Goal: Task Accomplishment & Management: Manage account settings

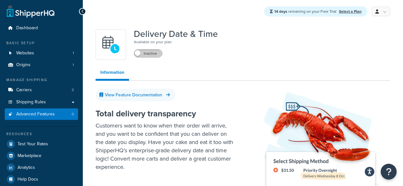
click at [145, 56] on label "Inactive" at bounding box center [148, 54] width 28 height 8
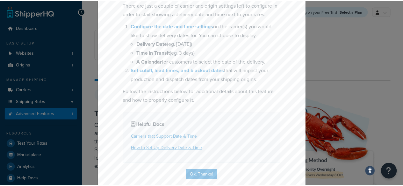
scroll to position [88, 0]
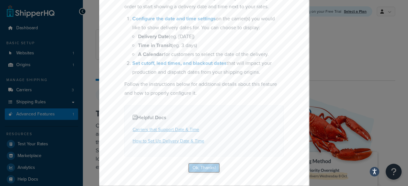
click at [206, 169] on button "Ok, Thanks!" at bounding box center [204, 168] width 32 height 10
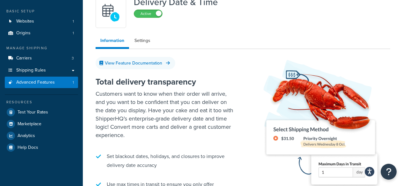
scroll to position [0, 0]
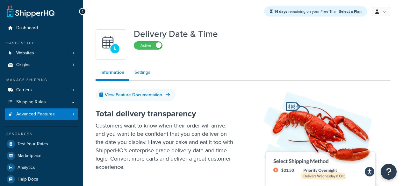
click at [141, 71] on link "Settings" at bounding box center [142, 72] width 25 height 13
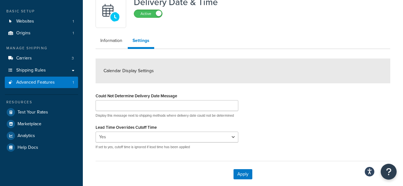
scroll to position [64, 0]
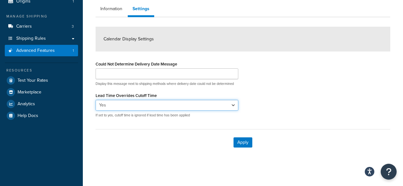
click at [168, 108] on select "Yes No" at bounding box center [167, 105] width 143 height 11
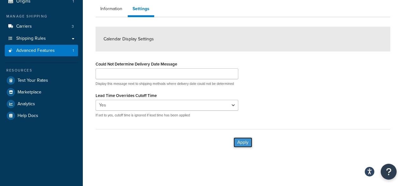
click at [241, 146] on button "Apply" at bounding box center [242, 143] width 19 height 10
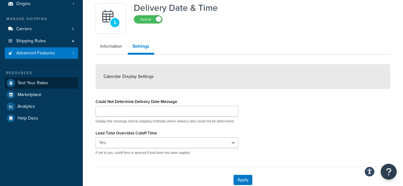
scroll to position [32, 0]
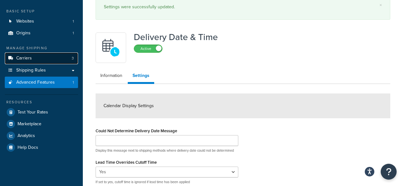
click at [54, 61] on link "Carriers 3" at bounding box center [41, 59] width 73 height 12
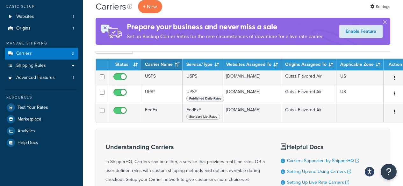
scroll to position [16, 0]
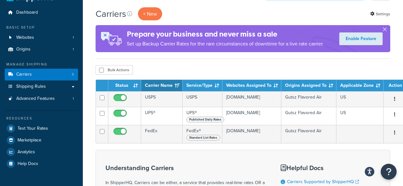
click at [385, 31] on button "button" at bounding box center [385, 31] width 2 height 2
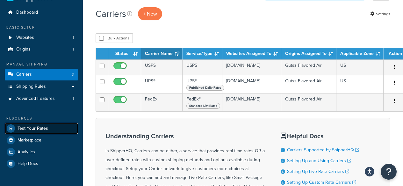
click at [42, 126] on span "Test Your Rates" at bounding box center [33, 128] width 31 height 5
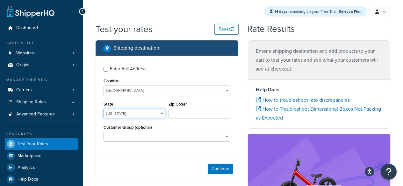
click at [129, 114] on select "Alabama Alaska American Samoa Arizona Arkansas Armed Forces Americas Armed Forc…" at bounding box center [135, 114] width 62 height 10
select select "GA"
click at [104, 109] on select "Alabama Alaska American Samoa Arizona Arkansas Armed Forces Americas Armed Forc…" at bounding box center [135, 114] width 62 height 10
click at [178, 113] on input "Zip Code*" at bounding box center [199, 114] width 62 height 10
type input "30107"
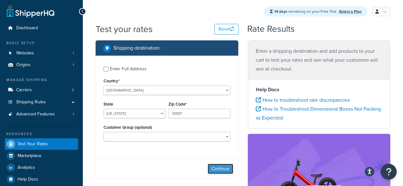
click at [219, 168] on button "Continue" at bounding box center [220, 169] width 25 height 10
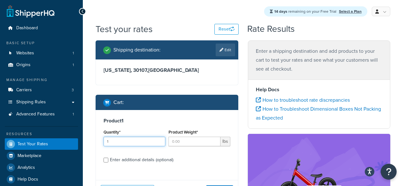
type input "1"
click at [160, 141] on input "1" at bounding box center [135, 142] width 62 height 10
click at [214, 141] on input "1" at bounding box center [194, 142] width 52 height 10
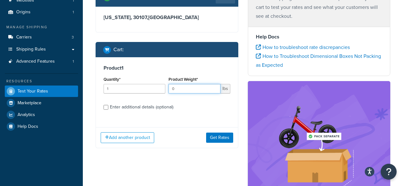
scroll to position [64, 0]
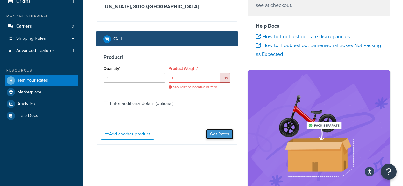
click at [215, 130] on button "Get Rates" at bounding box center [219, 134] width 27 height 10
drag, startPoint x: 183, startPoint y: 80, endPoint x: 169, endPoint y: 79, distance: 13.8
click at [169, 79] on input "0" at bounding box center [194, 78] width 52 height 10
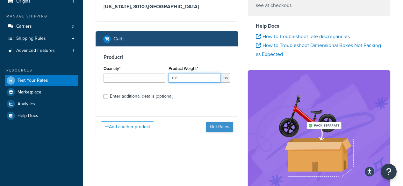
type input "0.6"
click at [223, 126] on button "Get Rates" at bounding box center [219, 127] width 27 height 10
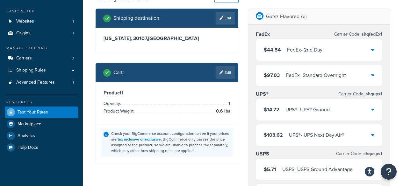
scroll to position [0, 0]
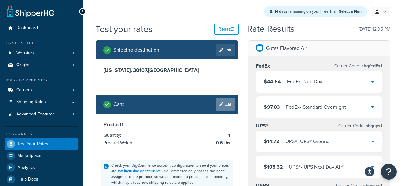
click at [225, 105] on link "Edit" at bounding box center [225, 104] width 19 height 13
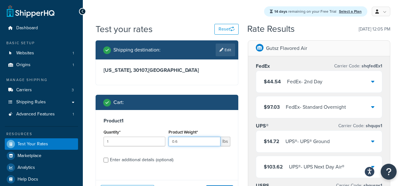
drag, startPoint x: 186, startPoint y: 141, endPoint x: 168, endPoint y: 142, distance: 18.2
click at [168, 142] on div "Product Weight* 0.6 lbs" at bounding box center [199, 139] width 65 height 23
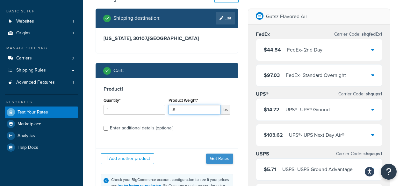
type input ".5"
click at [212, 160] on button "Get Rates" at bounding box center [219, 159] width 27 height 10
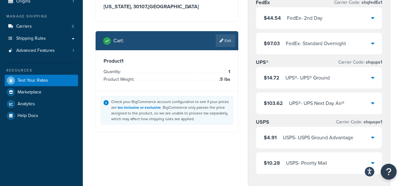
scroll to position [96, 0]
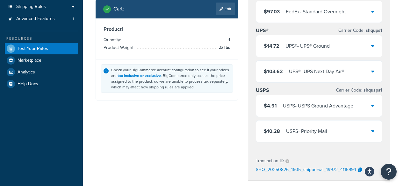
click at [372, 133] on icon at bounding box center [372, 131] width 3 height 5
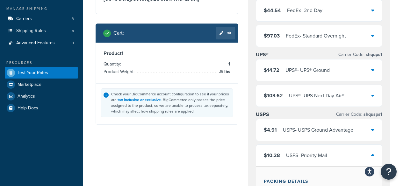
scroll to position [64, 0]
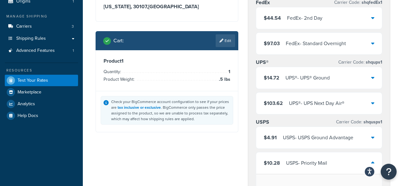
click at [374, 80] on icon at bounding box center [372, 77] width 3 height 5
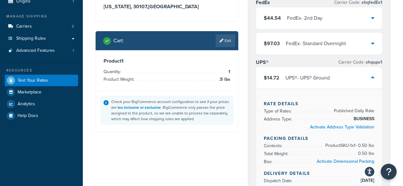
click at [373, 78] on icon at bounding box center [372, 77] width 3 height 5
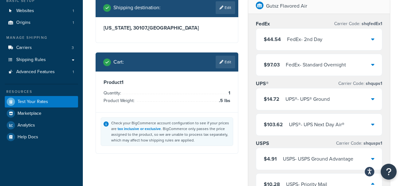
scroll to position [32, 0]
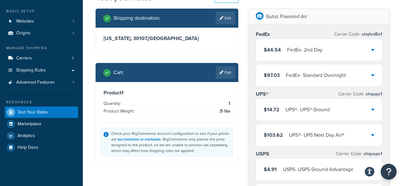
click at [372, 51] on icon at bounding box center [372, 49] width 3 height 5
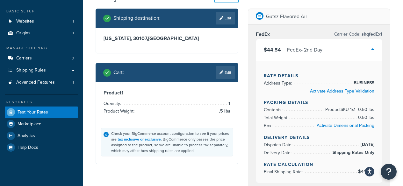
click at [372, 51] on icon at bounding box center [372, 49] width 3 height 5
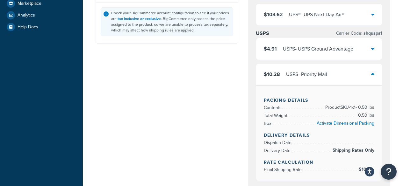
scroll to position [159, 0]
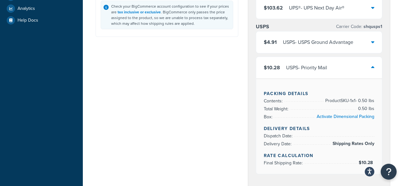
click at [371, 68] on icon at bounding box center [372, 67] width 3 height 5
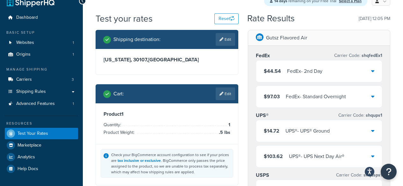
scroll to position [0, 0]
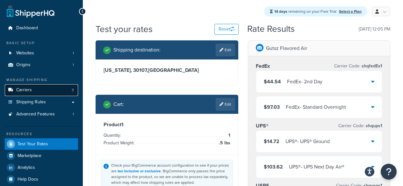
click at [34, 91] on link "Carriers 3" at bounding box center [41, 90] width 73 height 12
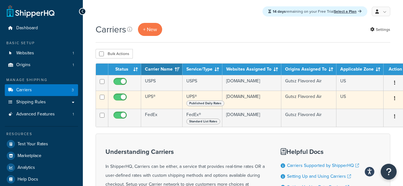
click at [394, 101] on icon "button" at bounding box center [394, 98] width 1 height 4
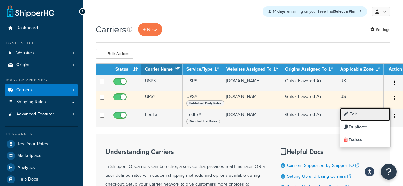
click at [364, 114] on link "Edit" at bounding box center [365, 114] width 50 height 13
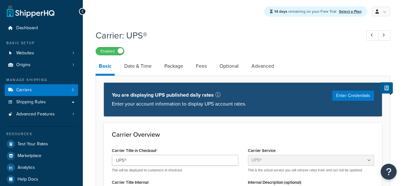
select select "ups"
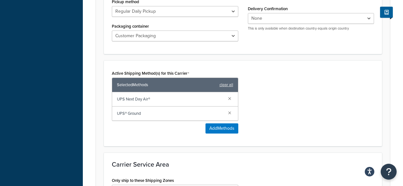
scroll to position [319, 0]
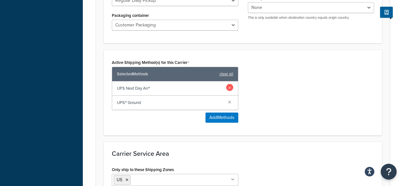
click at [231, 89] on link at bounding box center [229, 87] width 7 height 7
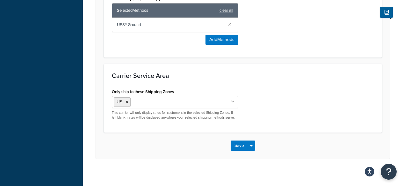
scroll to position [388, 0]
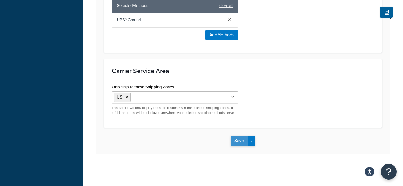
click at [242, 138] on button "Save" at bounding box center [239, 141] width 17 height 10
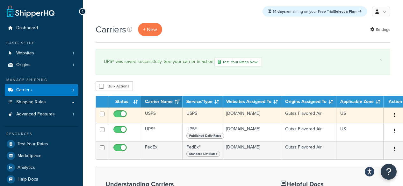
click at [394, 116] on icon "button" at bounding box center [394, 115] width 1 height 4
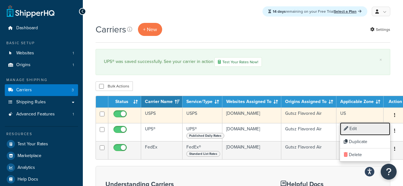
click at [353, 130] on link "Edit" at bounding box center [365, 129] width 50 height 13
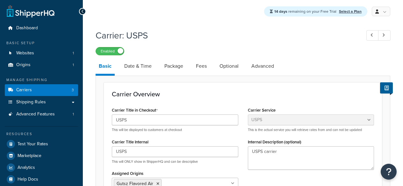
select select "usps"
select select "ONLINE"
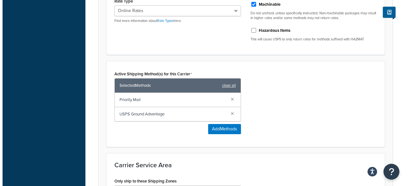
scroll to position [255, 0]
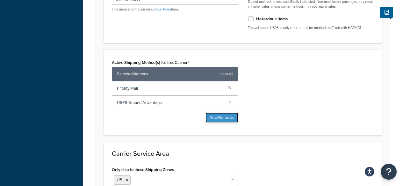
click at [221, 118] on button "Add Methods" at bounding box center [221, 118] width 33 height 10
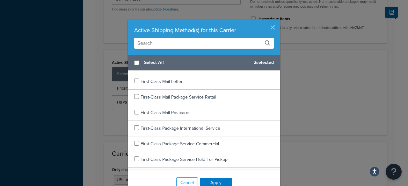
scroll to position [64, 0]
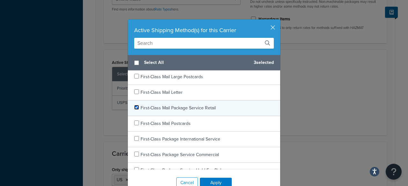
click at [134, 108] on input "checkbox" at bounding box center [136, 107] width 5 height 5
checkbox input "true"
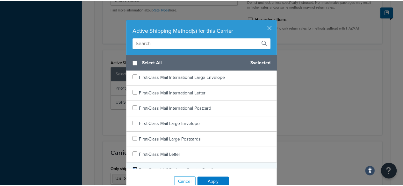
scroll to position [0, 0]
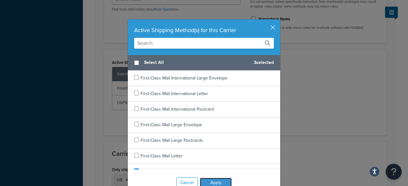
click at [220, 180] on button "Apply" at bounding box center [216, 183] width 32 height 10
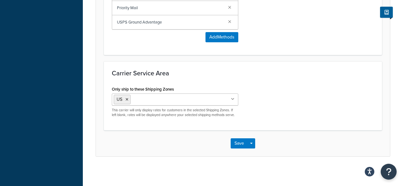
scroll to position [350, 0]
click at [240, 145] on button "Save" at bounding box center [239, 143] width 17 height 10
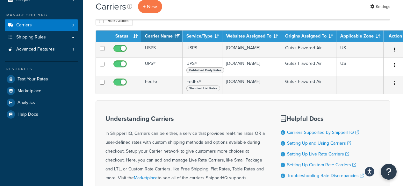
scroll to position [64, 0]
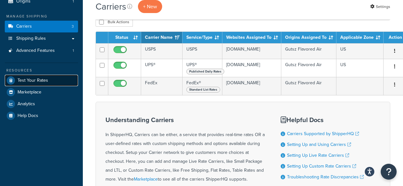
click at [40, 82] on span "Test Your Rates" at bounding box center [33, 80] width 31 height 5
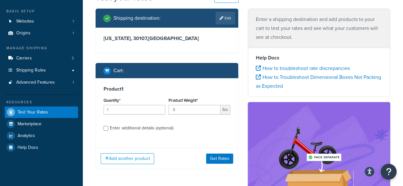
scroll to position [64, 0]
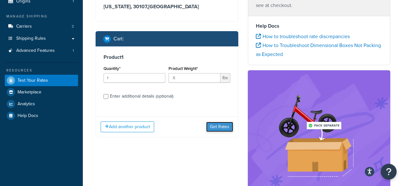
click at [211, 127] on button "Get Rates" at bounding box center [219, 127] width 27 height 10
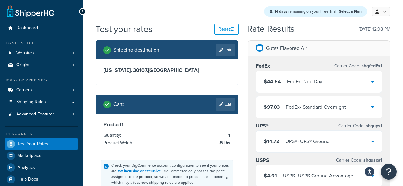
scroll to position [0, 0]
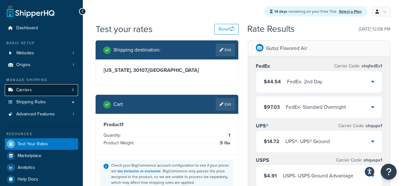
click at [42, 89] on link "Carriers 3" at bounding box center [41, 90] width 73 height 12
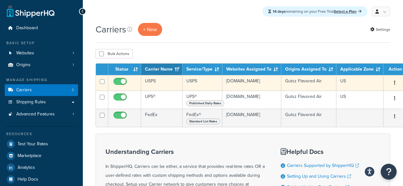
click at [394, 82] on icon "button" at bounding box center [394, 83] width 1 height 4
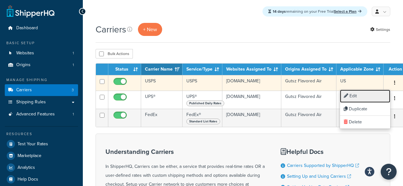
click at [368, 94] on link "Edit" at bounding box center [365, 96] width 50 height 13
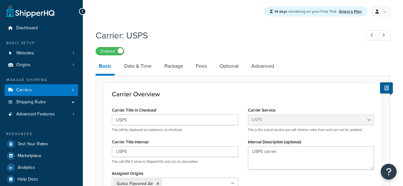
select select "usps"
select select "ONLINE"
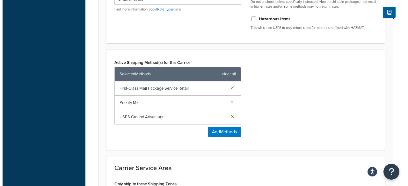
scroll to position [287, 0]
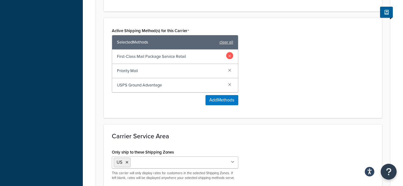
click at [231, 56] on link at bounding box center [229, 55] width 7 height 7
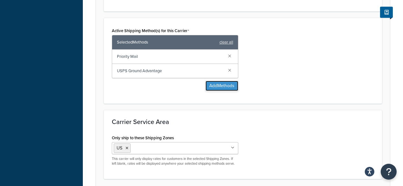
click at [226, 87] on button "Add Methods" at bounding box center [221, 86] width 33 height 10
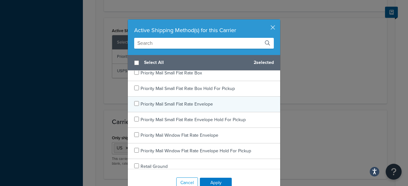
scroll to position [1115, 0]
click at [134, 106] on input "checkbox" at bounding box center [136, 104] width 5 height 5
checkbox input "true"
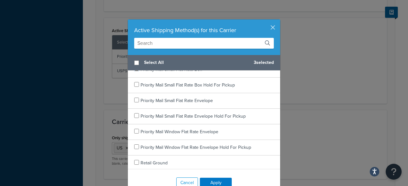
scroll to position [1118, 0]
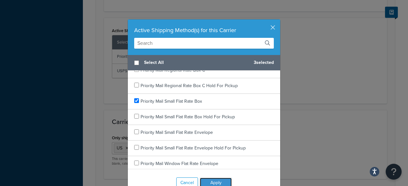
click at [216, 181] on button "Apply" at bounding box center [216, 183] width 32 height 10
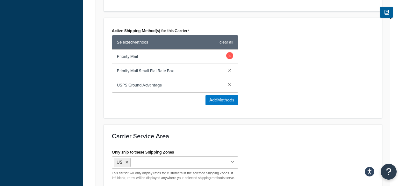
click at [229, 57] on link at bounding box center [229, 55] width 7 height 7
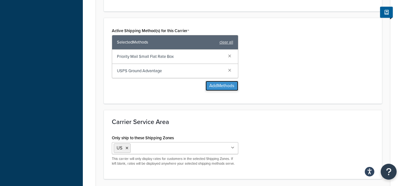
click at [220, 87] on button "Add Methods" at bounding box center [221, 86] width 33 height 10
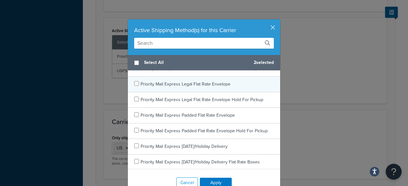
scroll to position [510, 0]
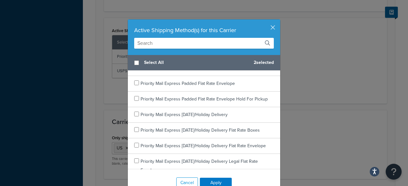
click at [157, 43] on input "text" at bounding box center [204, 43] width 140 height 11
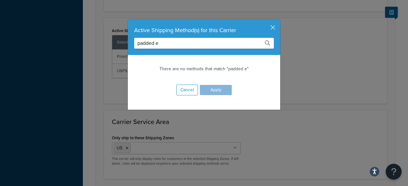
scroll to position [0, 0]
type input "padded envelop"
click at [215, 91] on div "Cancel Apply" at bounding box center [204, 90] width 152 height 27
click at [188, 89] on button "Cancel" at bounding box center [187, 90] width 22 height 11
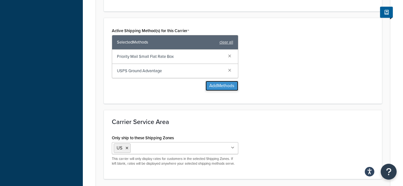
click at [213, 87] on button "Add Methods" at bounding box center [221, 86] width 33 height 10
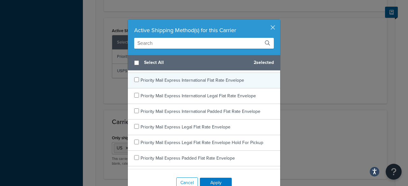
scroll to position [446, 0]
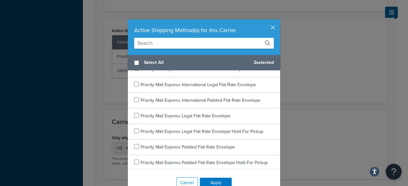
click at [155, 43] on input "text" at bounding box center [204, 43] width 140 height 11
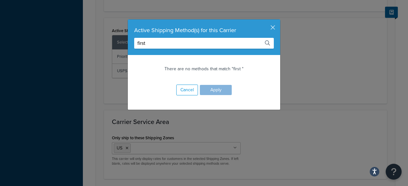
scroll to position [0, 0]
type input "first-class mail padd"
click at [181, 91] on button "Cancel" at bounding box center [187, 90] width 22 height 11
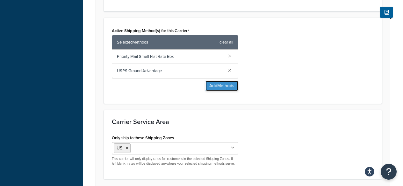
click at [225, 87] on button "Add Methods" at bounding box center [221, 86] width 33 height 10
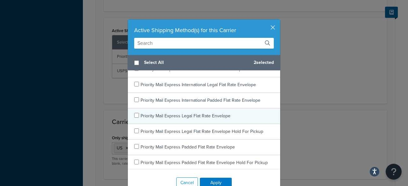
scroll to position [478, 0]
click at [134, 114] on input "checkbox" at bounding box center [136, 114] width 5 height 5
checkbox input "true"
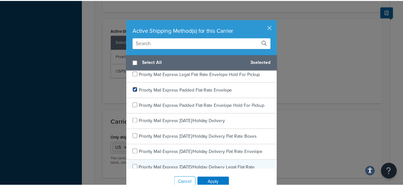
scroll to position [510, 0]
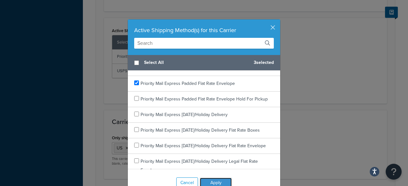
click at [217, 181] on button "Apply" at bounding box center [216, 183] width 32 height 10
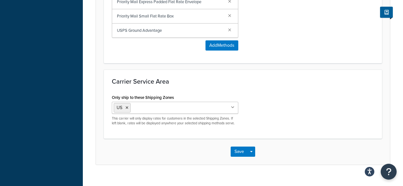
scroll to position [353, 0]
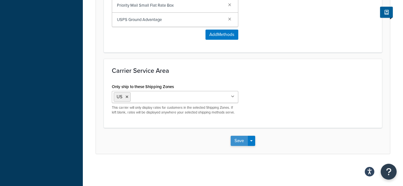
click at [238, 140] on button "Save" at bounding box center [239, 141] width 17 height 10
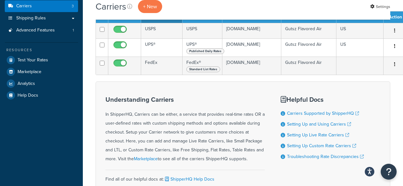
scroll to position [96, 0]
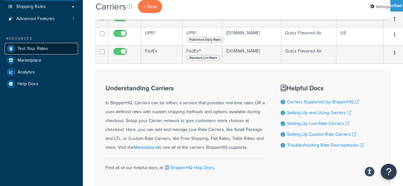
click at [40, 50] on span "Test Your Rates" at bounding box center [33, 48] width 31 height 5
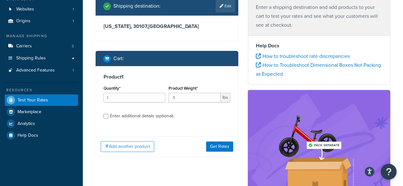
scroll to position [64, 0]
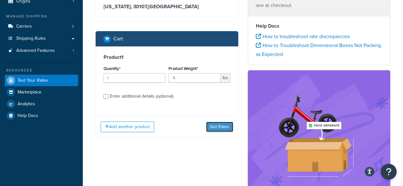
click at [222, 130] on button "Get Rates" at bounding box center [219, 127] width 27 height 10
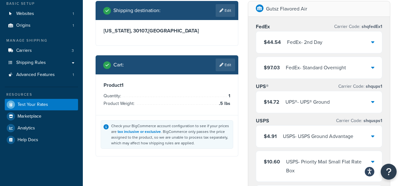
scroll to position [32, 0]
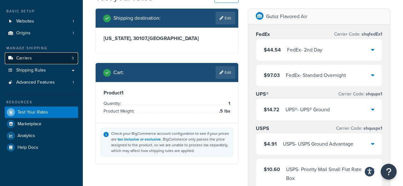
click at [36, 56] on link "Carriers 3" at bounding box center [41, 59] width 73 height 12
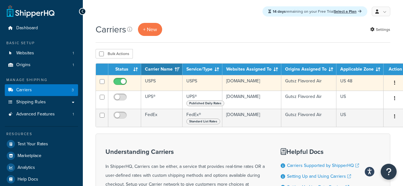
click at [390, 83] on button "button" at bounding box center [394, 83] width 9 height 10
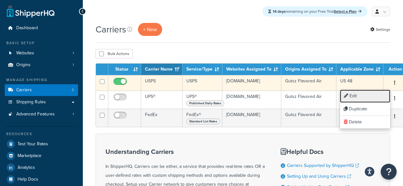
click at [362, 95] on link "Edit" at bounding box center [365, 96] width 50 height 13
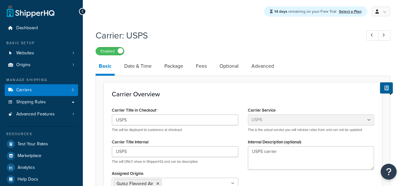
select select "usps"
select select "ONLINE"
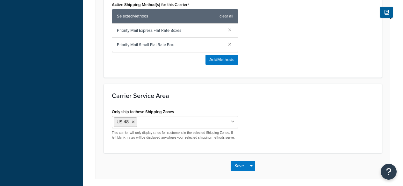
scroll to position [319, 0]
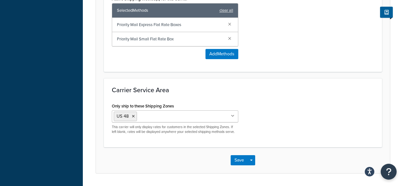
click at [133, 117] on icon at bounding box center [133, 117] width 3 height 4
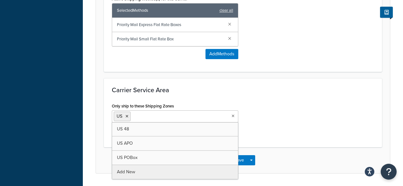
click at [279, 130] on div "Only ship to these Shipping Zones US US 48 US APO US POBox Add New This carrier…" at bounding box center [243, 121] width 272 height 38
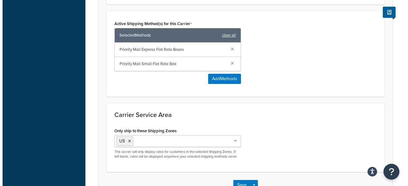
scroll to position [255, 0]
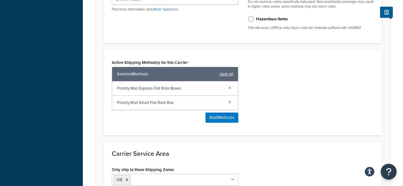
click at [229, 75] on link "clear all" at bounding box center [226, 74] width 14 height 9
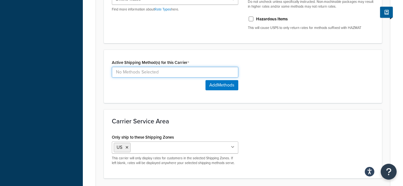
click at [187, 74] on input at bounding box center [175, 72] width 126 height 11
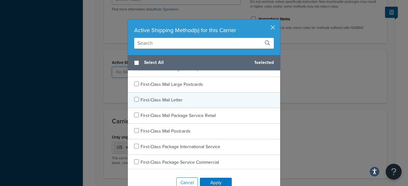
scroll to position [64, 0]
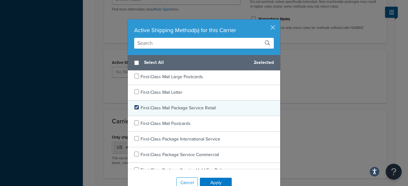
click at [135, 109] on input "checkbox" at bounding box center [136, 107] width 5 height 5
checkbox input "true"
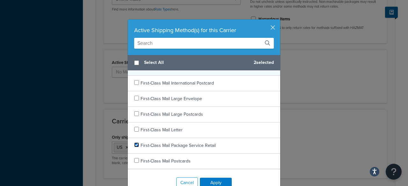
scroll to position [32, 0]
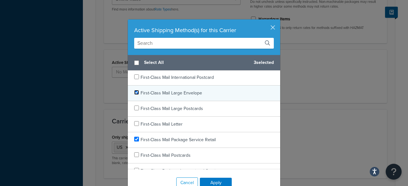
click at [134, 93] on input "checkbox" at bounding box center [136, 92] width 5 height 5
checkbox input "true"
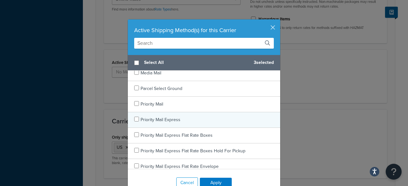
scroll to position [287, 0]
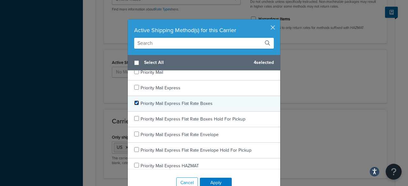
click at [134, 104] on input "checkbox" at bounding box center [136, 103] width 5 height 5
checkbox input "true"
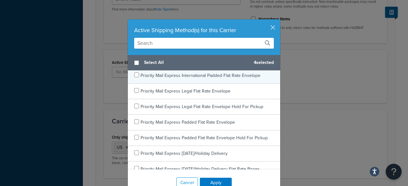
scroll to position [478, 0]
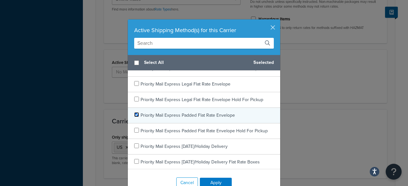
click at [134, 115] on input "checkbox" at bounding box center [136, 114] width 5 height 5
checkbox input "true"
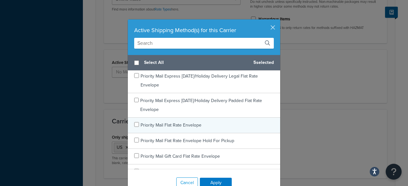
scroll to position [605, 0]
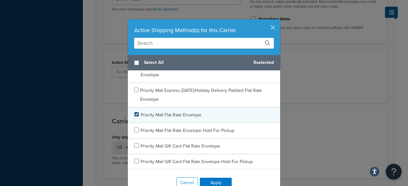
click at [135, 116] on input "checkbox" at bounding box center [136, 114] width 5 height 5
checkbox input "true"
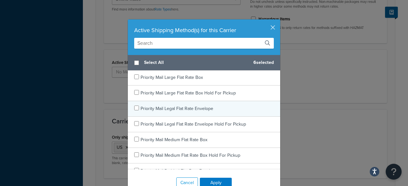
scroll to position [956, 0]
click at [134, 108] on input "checkbox" at bounding box center [136, 107] width 5 height 5
checkbox input "true"
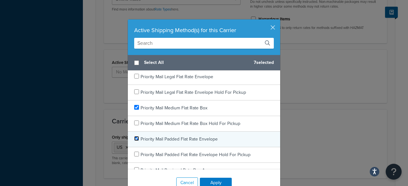
click at [134, 138] on input "checkbox" at bounding box center [136, 138] width 5 height 5
checkbox input "true"
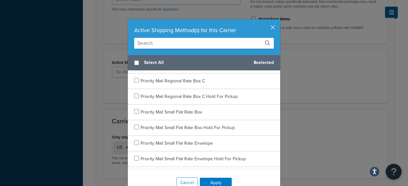
scroll to position [1115, 0]
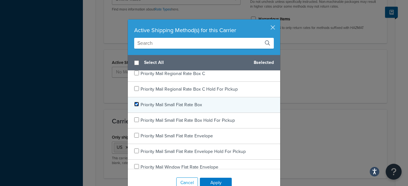
click at [135, 104] on input "checkbox" at bounding box center [136, 104] width 5 height 5
checkbox input "true"
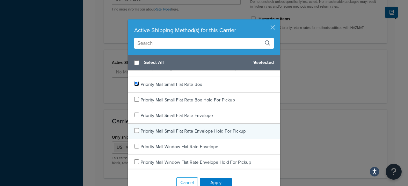
scroll to position [1147, 0]
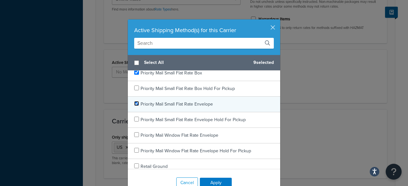
click at [135, 104] on input "checkbox" at bounding box center [136, 103] width 5 height 5
checkbox input "true"
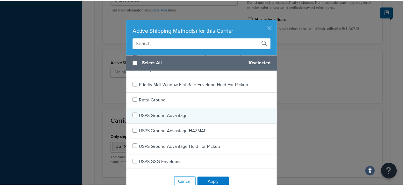
scroll to position [1214, 0]
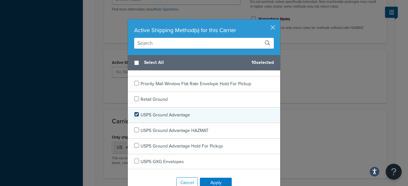
click at [134, 115] on input "checkbox" at bounding box center [136, 114] width 5 height 5
checkbox input "true"
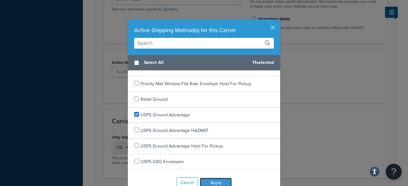
click at [216, 181] on button "Apply" at bounding box center [216, 183] width 32 height 10
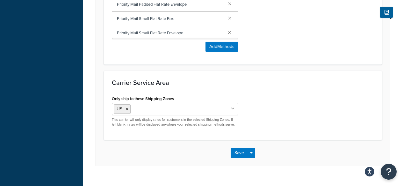
scroll to position [438, 0]
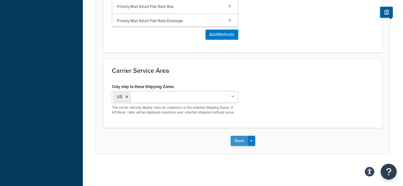
click at [241, 142] on button "Save" at bounding box center [239, 141] width 17 height 10
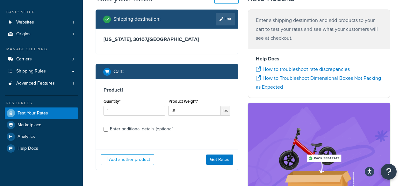
scroll to position [64, 0]
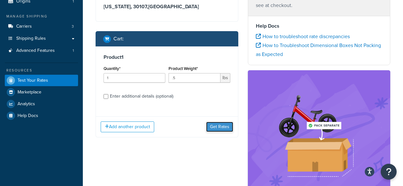
click at [215, 127] on button "Get Rates" at bounding box center [219, 127] width 27 height 10
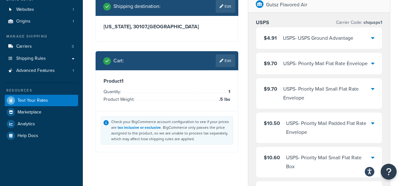
scroll to position [32, 0]
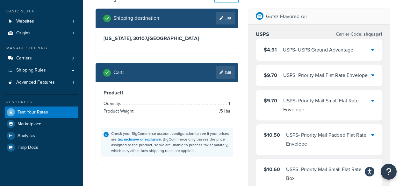
click at [341, 52] on div "USPS - USPS Ground Advantage" at bounding box center [318, 50] width 70 height 9
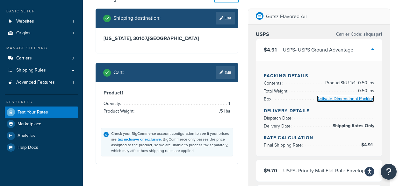
click at [334, 100] on link "Activate Dimensional Packing" at bounding box center [346, 99] width 58 height 7
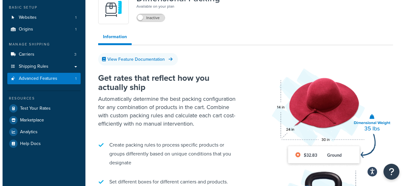
scroll to position [4, 0]
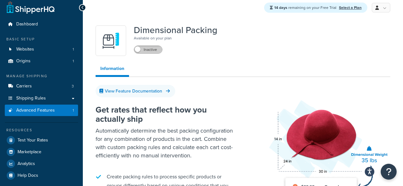
click at [152, 52] on label "Inactive" at bounding box center [148, 50] width 28 height 8
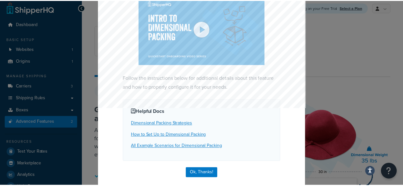
scroll to position [171, 0]
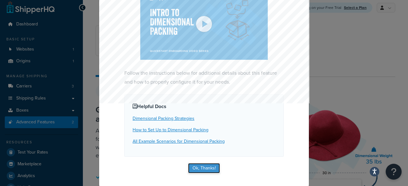
click at [195, 167] on button "Ok, Thanks!" at bounding box center [204, 168] width 32 height 10
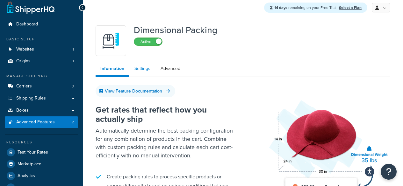
click at [144, 70] on link "Settings" at bounding box center [142, 68] width 25 height 13
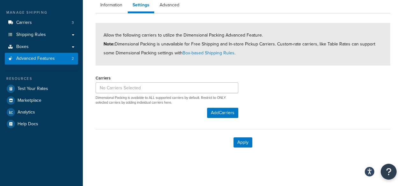
scroll to position [36, 0]
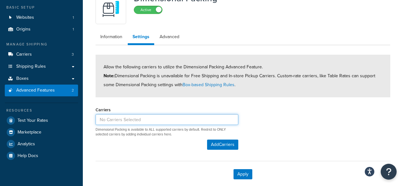
click at [169, 119] on input at bounding box center [167, 119] width 143 height 11
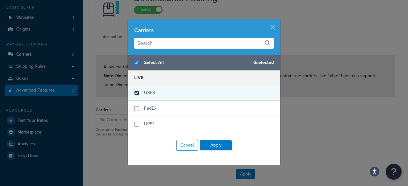
checkbox input "true"
click at [134, 94] on input "checkbox" at bounding box center [136, 93] width 5 height 5
checkbox input "true"
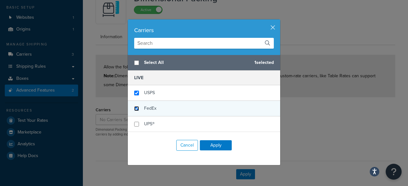
checkbox input "false"
click at [134, 110] on input "checkbox" at bounding box center [136, 108] width 5 height 5
checkbox input "true"
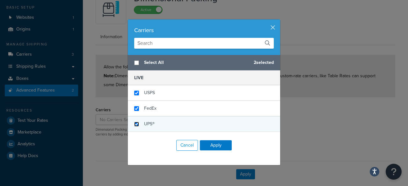
click at [134, 125] on input "checkbox" at bounding box center [136, 124] width 5 height 5
checkbox input "true"
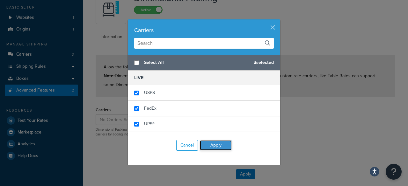
click at [209, 147] on button "Apply" at bounding box center [216, 145] width 32 height 10
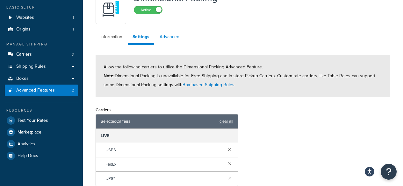
click at [168, 39] on link "Advanced" at bounding box center [169, 37] width 29 height 13
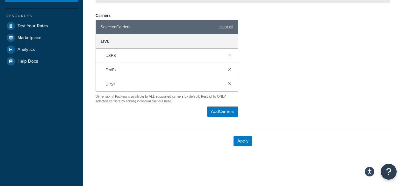
scroll to position [131, 0]
click at [243, 144] on button "Apply" at bounding box center [242, 141] width 19 height 10
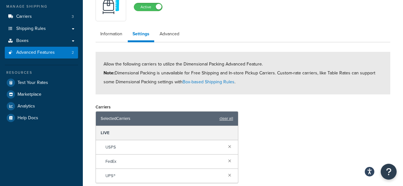
scroll to position [67, 0]
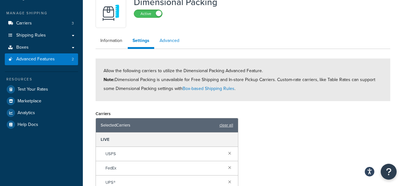
click at [167, 42] on link "Advanced" at bounding box center [169, 40] width 29 height 13
select select "false"
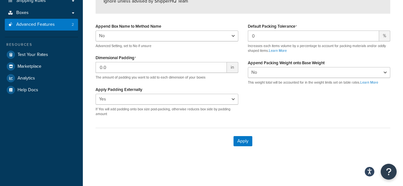
scroll to position [102, 0]
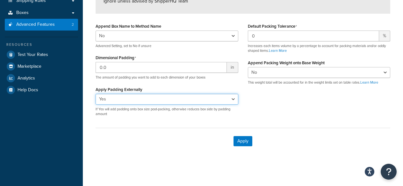
click at [174, 99] on select "Yes No" at bounding box center [167, 99] width 143 height 11
select select "false"
click at [96, 94] on select "Yes No" at bounding box center [167, 99] width 143 height 11
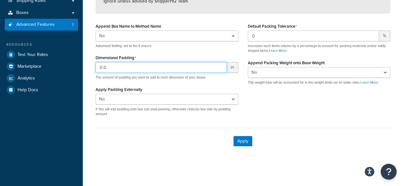
click at [182, 72] on input "0.0" at bounding box center [161, 67] width 131 height 11
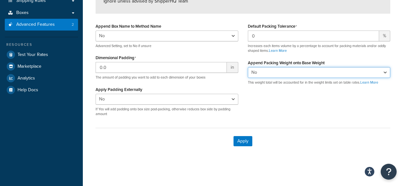
click at [259, 75] on select "Yes No" at bounding box center [319, 72] width 143 height 11
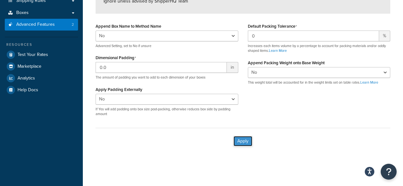
click at [243, 141] on button "Apply" at bounding box center [242, 141] width 19 height 10
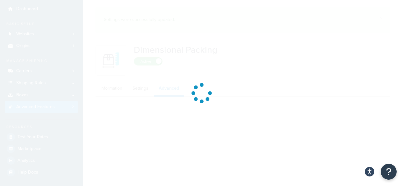
select select "false"
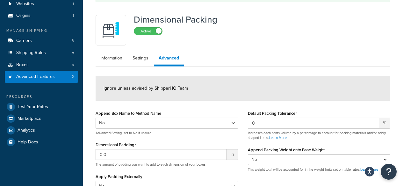
scroll to position [38, 0]
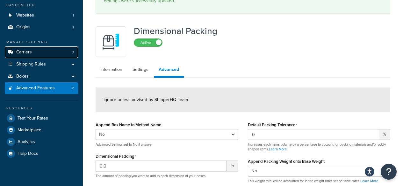
click at [41, 55] on link "Carriers 3" at bounding box center [41, 53] width 73 height 12
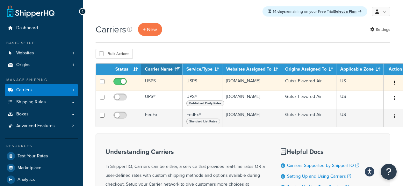
click at [390, 82] on button "button" at bounding box center [394, 83] width 9 height 10
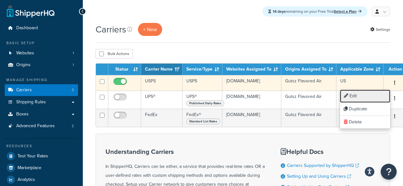
click at [356, 98] on link "Edit" at bounding box center [365, 96] width 50 height 13
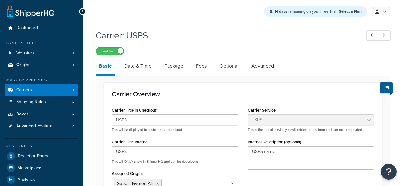
select select "usps"
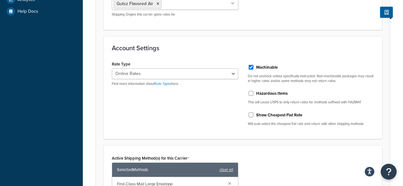
scroll to position [191, 0]
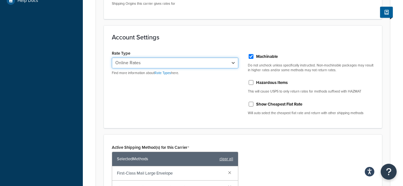
click at [235, 64] on select "Retail Rates Online Rates Commercial Plus" at bounding box center [175, 63] width 126 height 11
select select "PLUS"
click at [112, 58] on select "Retail Rates Online Rates Commercial Plus" at bounding box center [175, 63] width 126 height 11
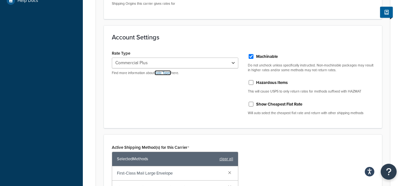
click at [161, 73] on link "Rate Types" at bounding box center [162, 72] width 17 height 5
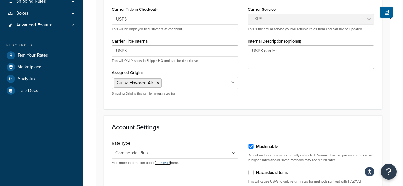
scroll to position [96, 0]
